Goal: Task Accomplishment & Management: Use online tool/utility

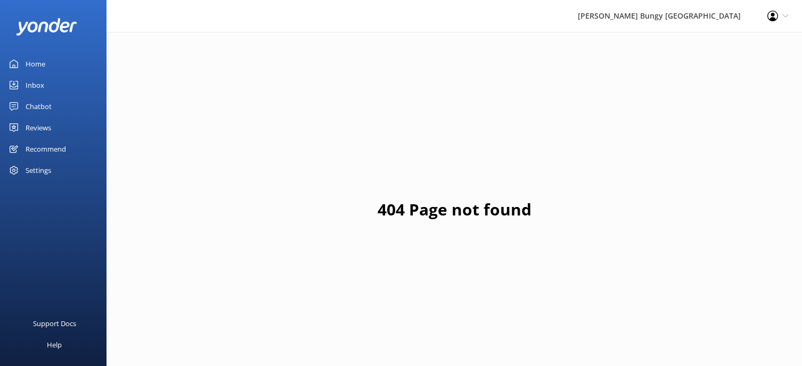
click at [42, 83] on div "Inbox" at bounding box center [35, 85] width 19 height 21
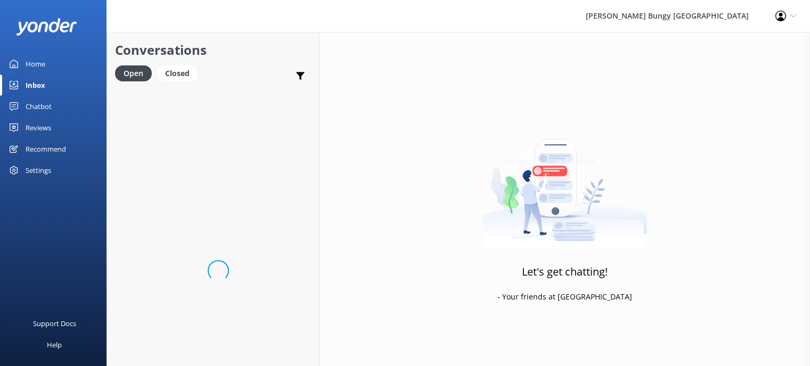
click at [43, 101] on div "Chatbot" at bounding box center [39, 106] width 26 height 21
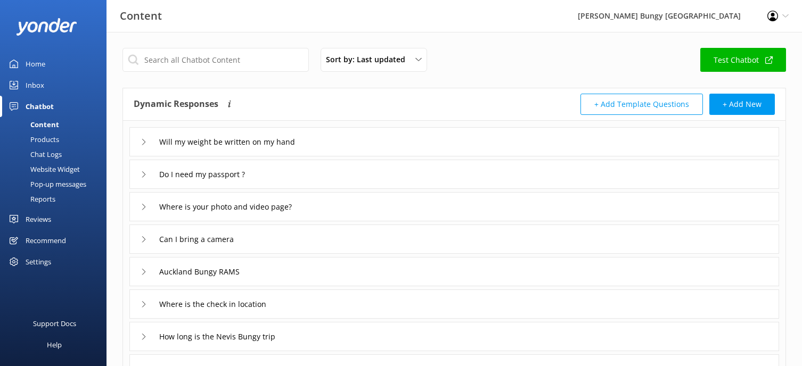
click at [43, 141] on div "Products" at bounding box center [32, 139] width 53 height 15
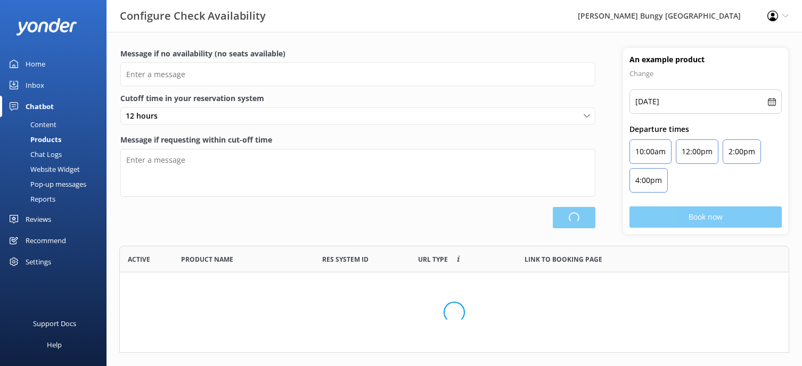
scroll to position [99, 662]
type input "There are no seats available, please check an alternative day"
type textarea "Our online booking system closes {hours} prior to departure. Please contact us …"
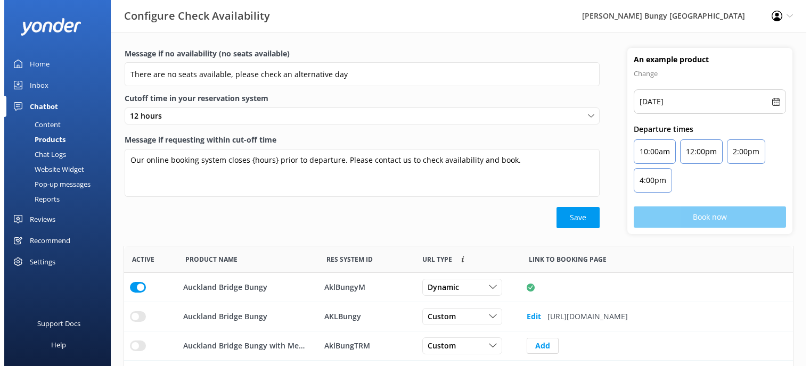
scroll to position [312, 661]
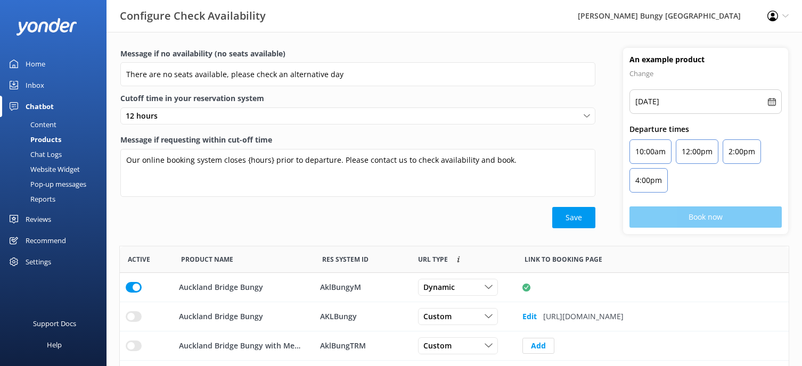
click at [44, 151] on div "Chat Logs" at bounding box center [33, 154] width 55 height 15
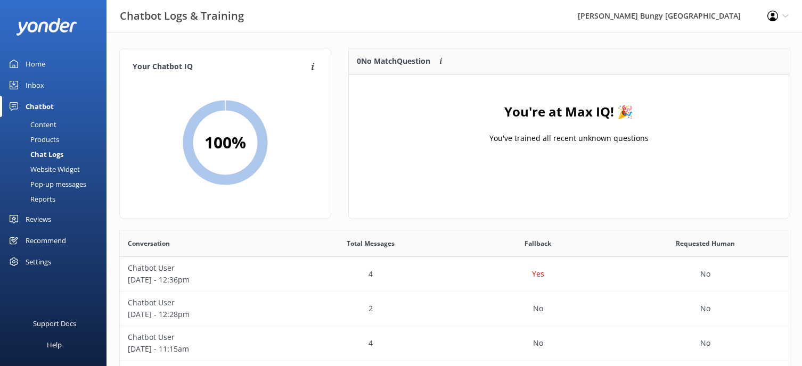
drag, startPoint x: 440, startPoint y: 1, endPoint x: 433, endPoint y: 1, distance: 6.9
click at [437, 1] on div "Chatbot Logs & Training [PERSON_NAME] Bungy [GEOGRAPHIC_DATA] Profile Settings …" at bounding box center [401, 16] width 802 height 32
click at [430, 3] on div "Chatbot Logs & Training [PERSON_NAME] Bungy [GEOGRAPHIC_DATA] Profile Settings …" at bounding box center [401, 16] width 802 height 32
click at [534, 29] on div "Chatbot Logs & Training [PERSON_NAME] Bungy [GEOGRAPHIC_DATA] Profile Settings …" at bounding box center [401, 16] width 802 height 32
